Goal: Contribute content: Add original content to the website for others to see

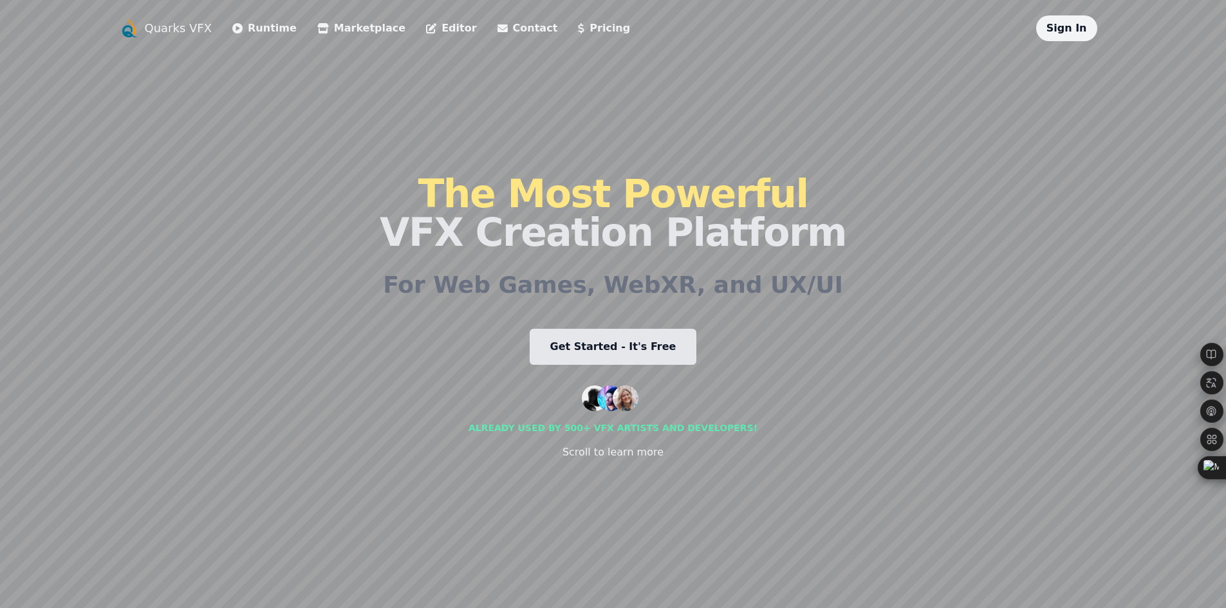
click at [648, 338] on link "Get Started - It's Free" at bounding box center [613, 347] width 167 height 36
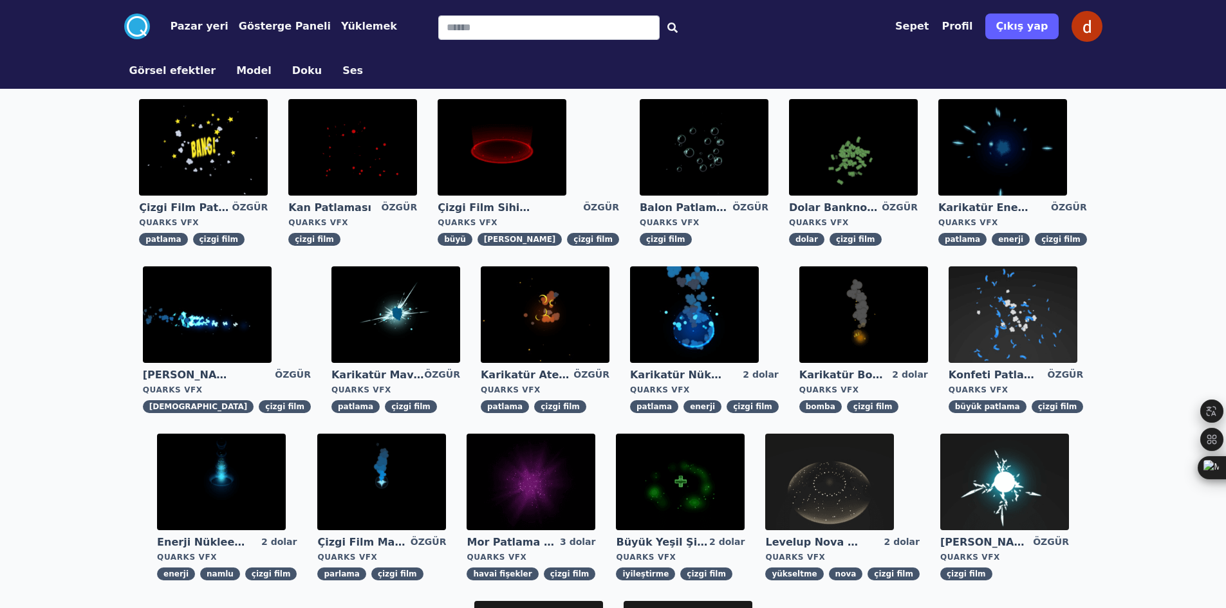
click at [1123, 141] on div ".cls-1{fill:#fff;}.cls-2{fill:#29abe2;} Pazar yeri Gösterge Paneli Yüklemek Sep…" at bounding box center [613, 492] width 1226 height 985
click at [567, 157] on img at bounding box center [502, 147] width 129 height 97
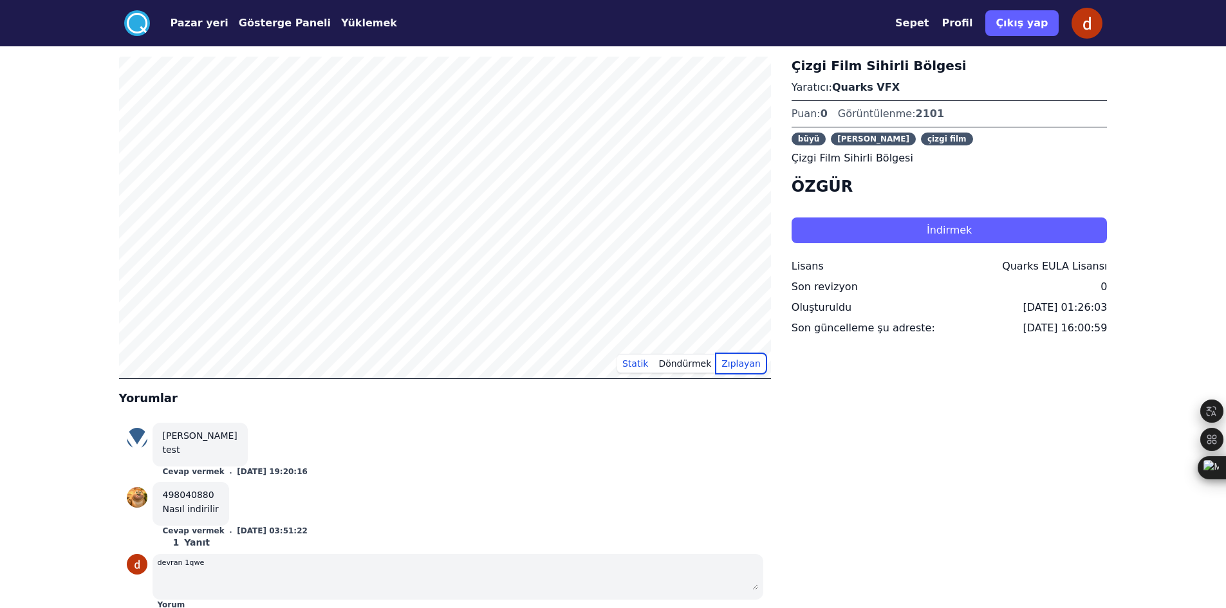
click at [731, 367] on font "Zıplayan" at bounding box center [741, 364] width 39 height 10
click at [694, 366] on font "Döndürmek" at bounding box center [685, 364] width 53 height 10
click at [635, 354] on button "Statik" at bounding box center [635, 363] width 36 height 19
click at [639, 359] on font "Statik" at bounding box center [636, 364] width 26 height 10
click at [150, 23] on link "Pazar yeri" at bounding box center [189, 22] width 79 height 15
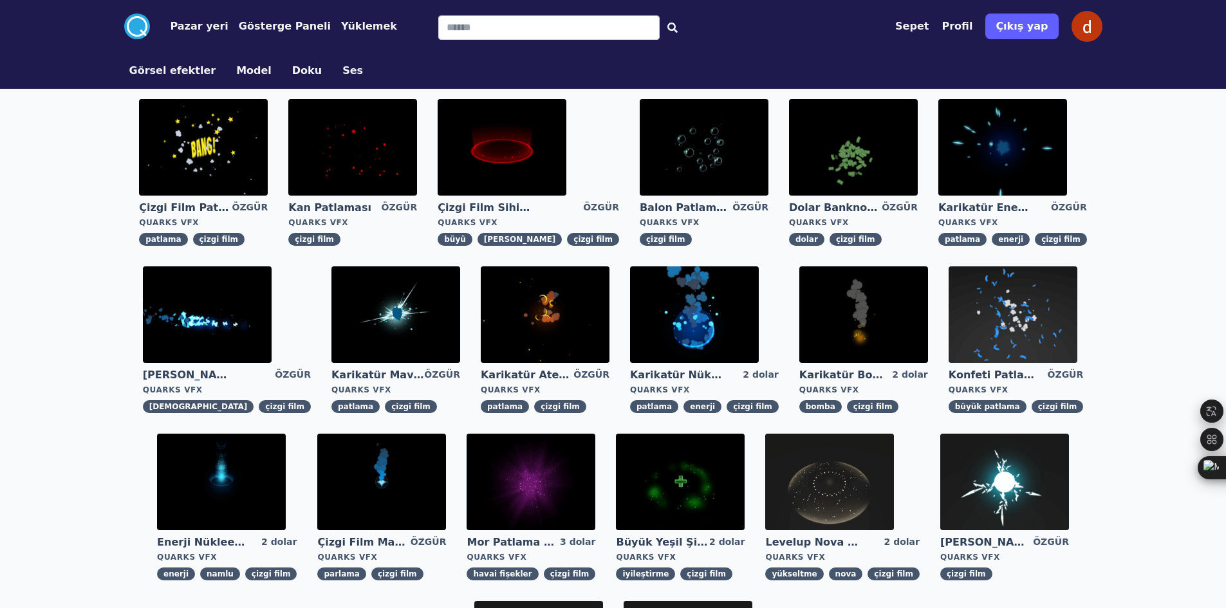
click at [179, 67] on font "Görsel efektler" at bounding box center [172, 70] width 87 height 12
click at [191, 64] on font "Görsel efektler" at bounding box center [172, 70] width 87 height 12
click at [216, 29] on font "Pazar yeri" at bounding box center [200, 26] width 58 height 12
click at [252, 22] on font "Gösterge Paneli" at bounding box center [285, 26] width 92 height 12
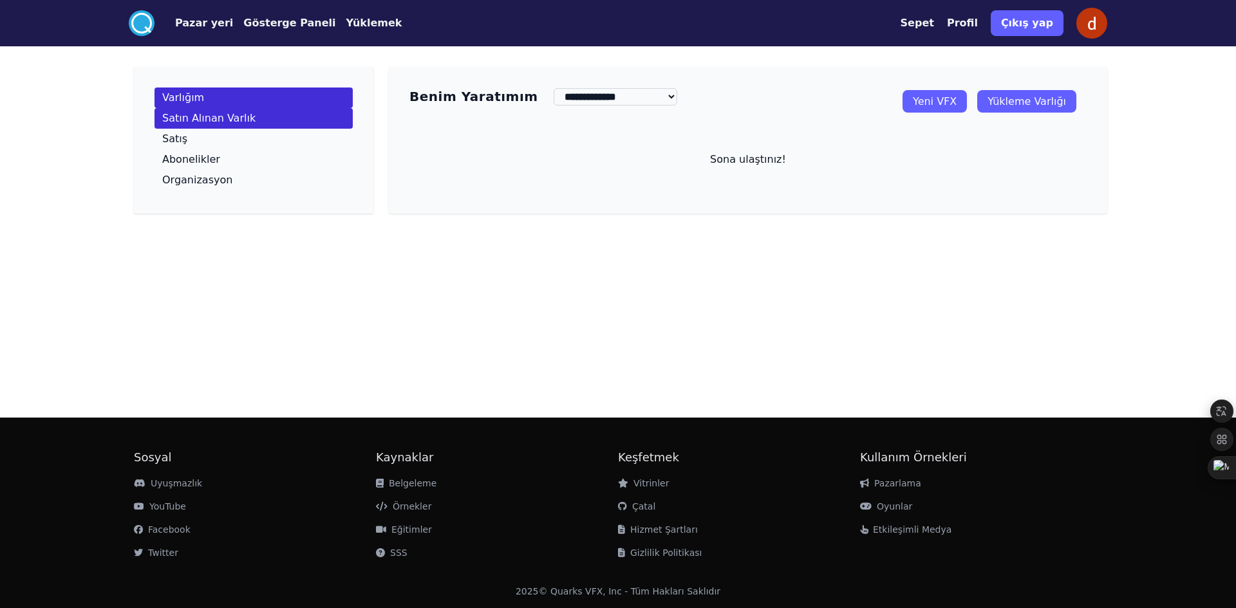
click at [206, 113] on font "Satın Alınan Varlık" at bounding box center [208, 118] width 93 height 12
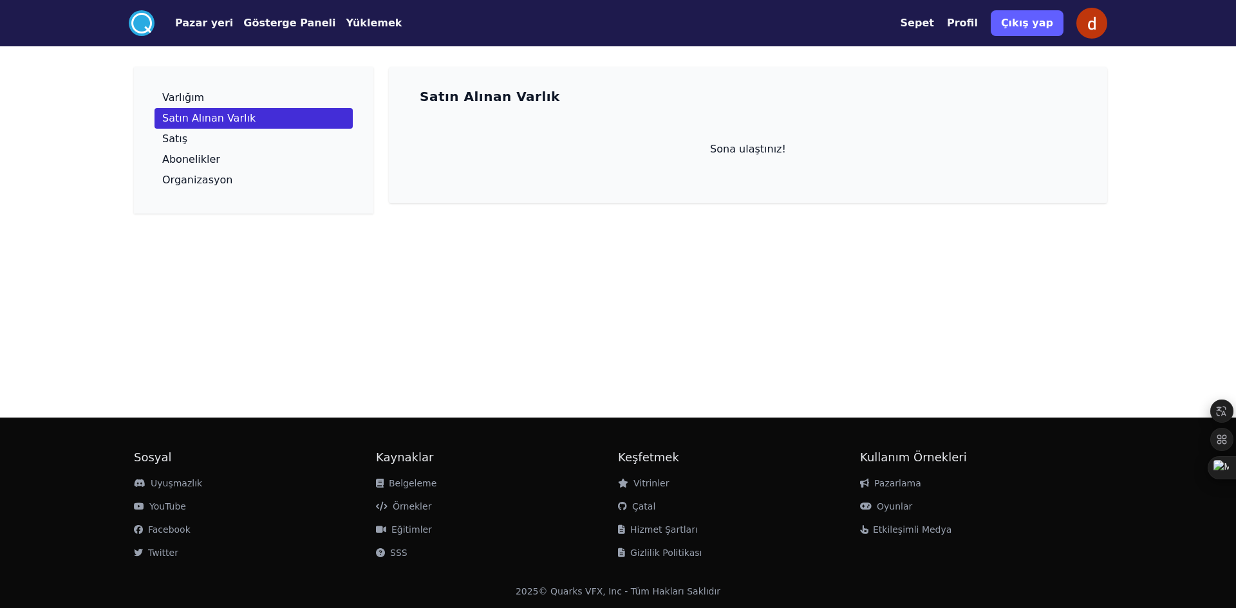
click at [346, 17] on font "Yüklemek" at bounding box center [374, 23] width 56 height 12
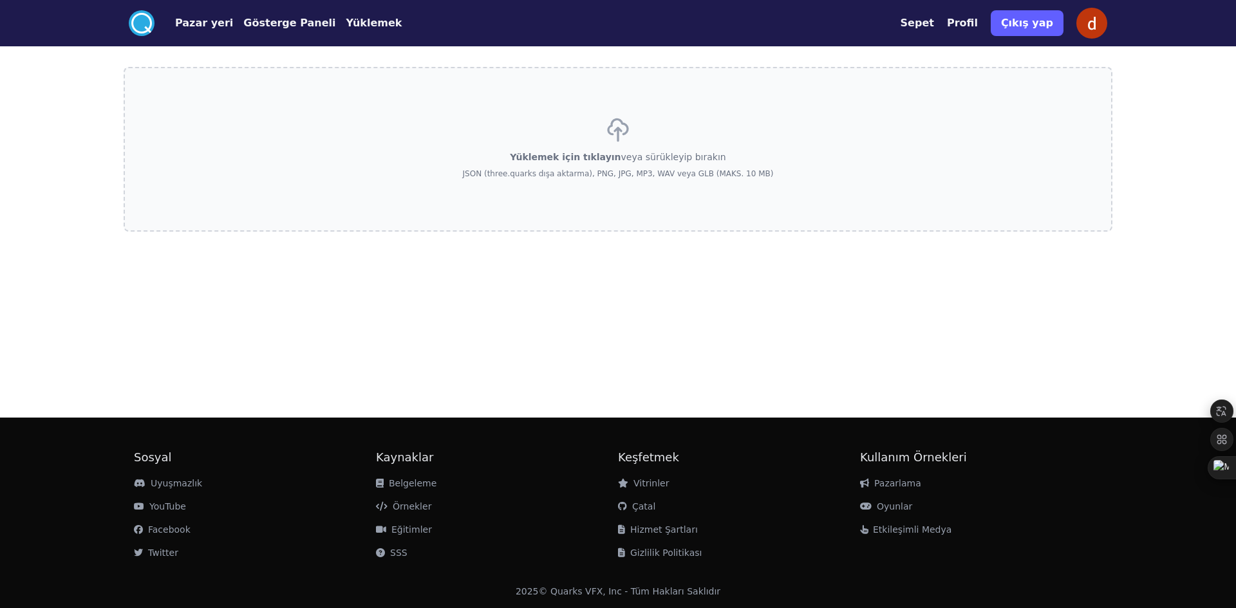
click at [529, 133] on div "Yüklemek için tıklayın veya sürükleyip bırakın JSON (three.quarks dışa aktarma)…" at bounding box center [618, 149] width 311 height 90
click at [0, 0] on input "Yüklemek için tıklayın veya sürükleyip bırakın JSON (three.quarks dışa aktarma)…" at bounding box center [0, 0] width 0 height 0
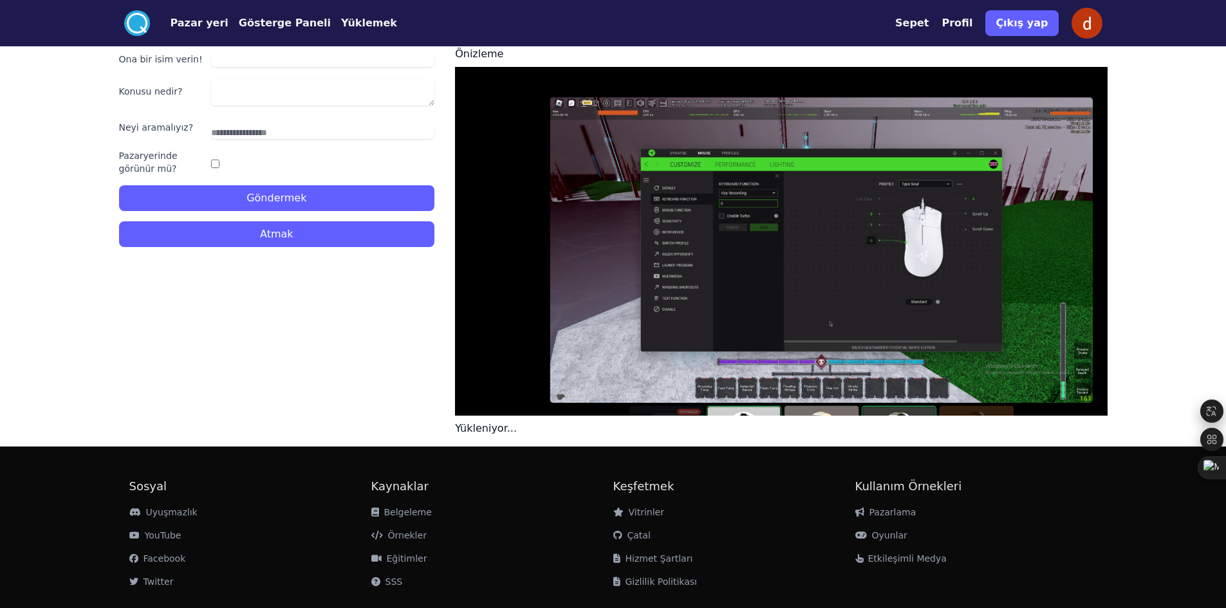
click at [139, 21] on circle at bounding box center [137, 23] width 26 height 26
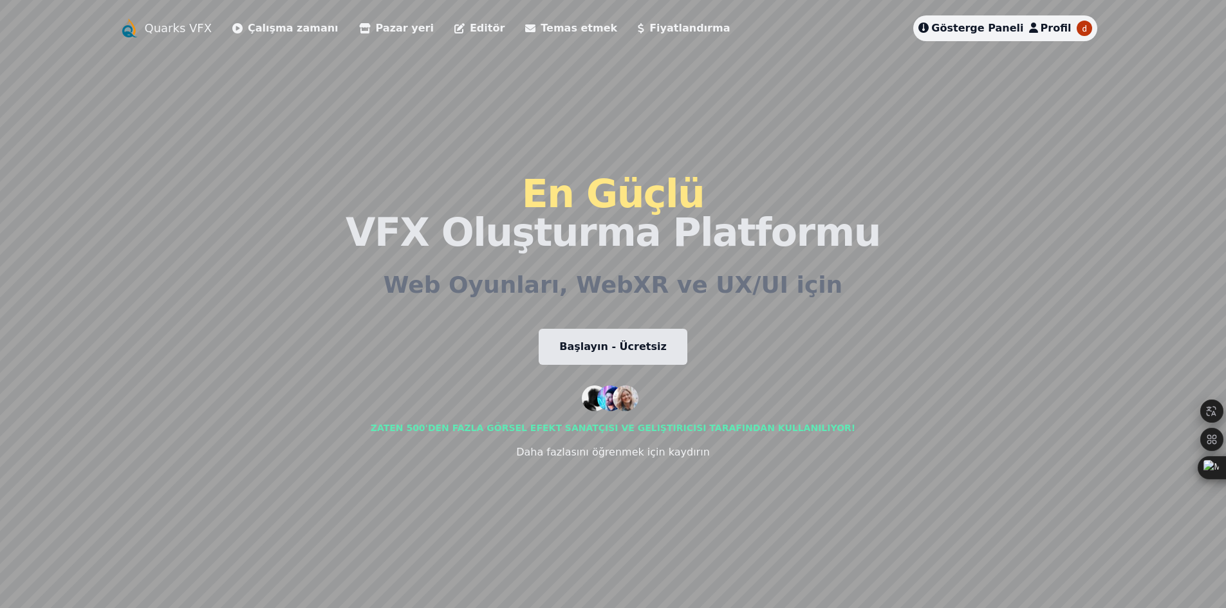
click at [541, 32] on font "Temas etmek" at bounding box center [579, 28] width 77 height 12
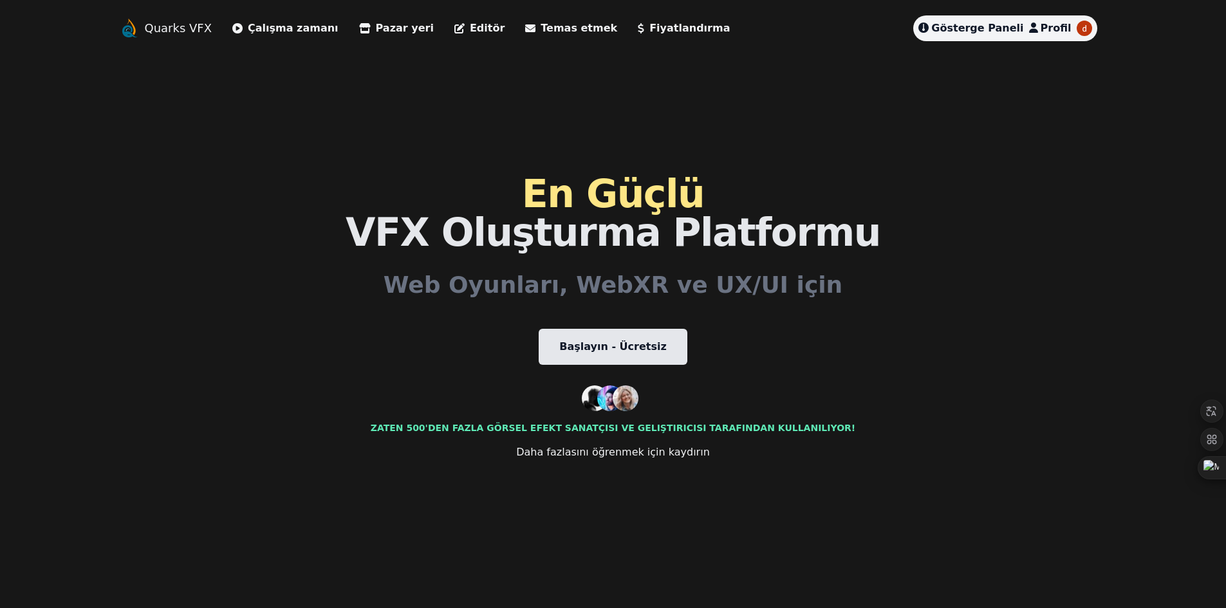
scroll to position [3368, 0]
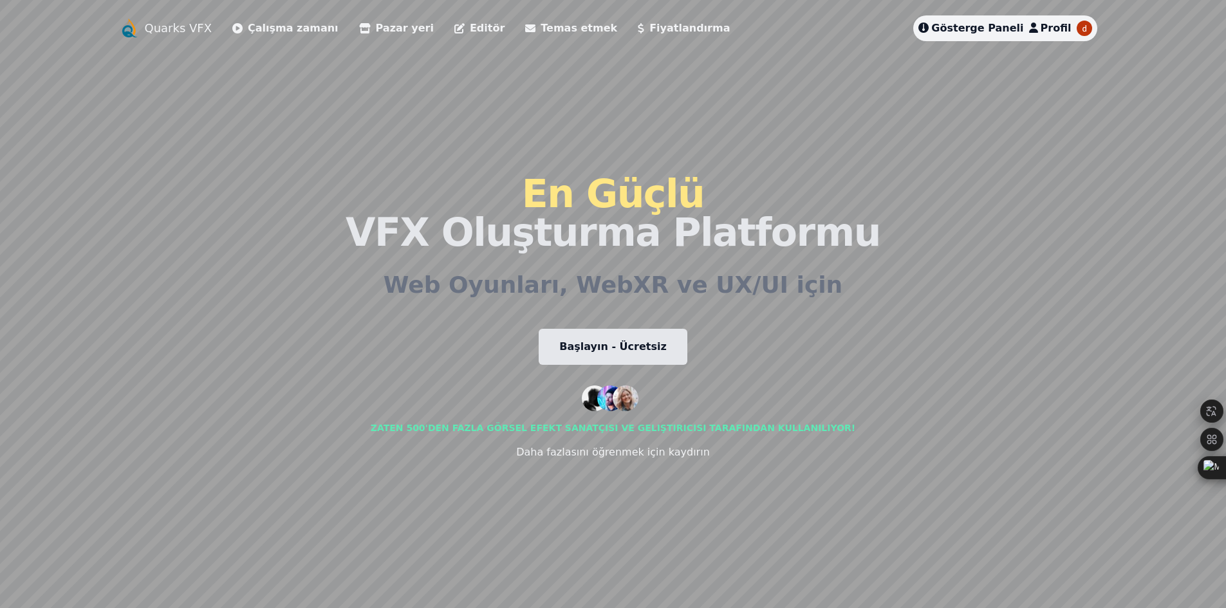
click at [235, 22] on link "Çalışma zamanı" at bounding box center [285, 28] width 106 height 15
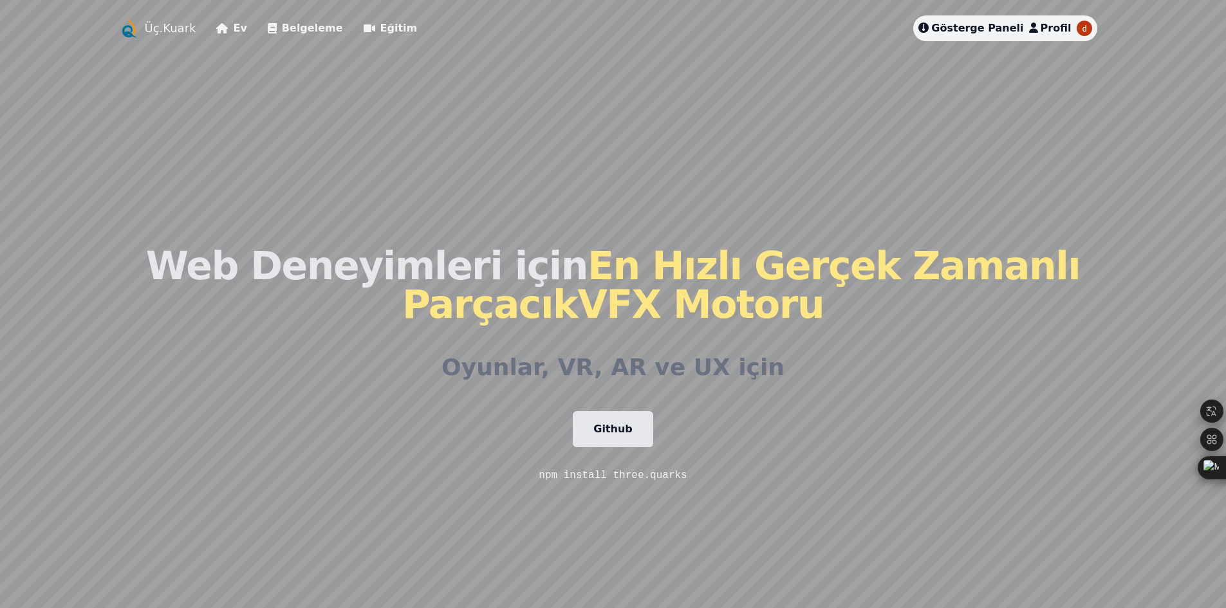
click at [617, 425] on font "Github" at bounding box center [613, 429] width 39 height 12
